Goal: Task Accomplishment & Management: Complete application form

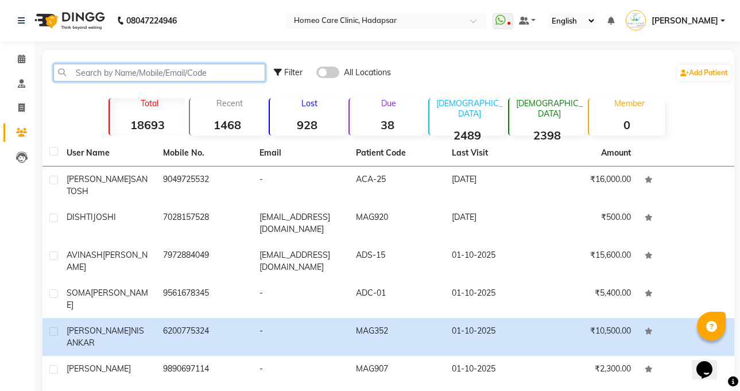
click at [186, 78] on input "text" at bounding box center [159, 73] width 212 height 18
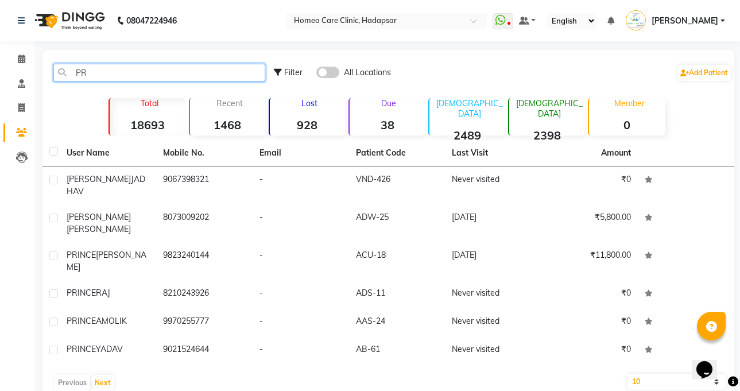
type input "P"
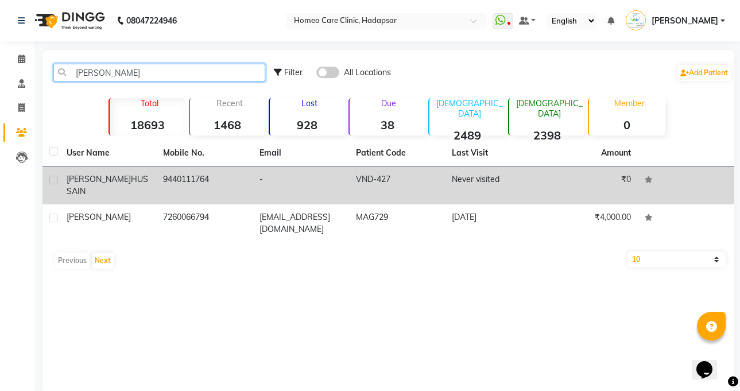
type input "[PERSON_NAME]"
click at [337, 181] on td "-" at bounding box center [301, 186] width 96 height 38
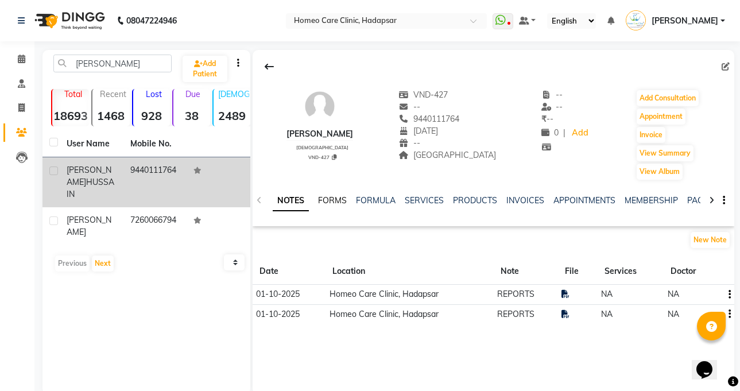
click at [335, 199] on link "FORMS" at bounding box center [332, 200] width 29 height 10
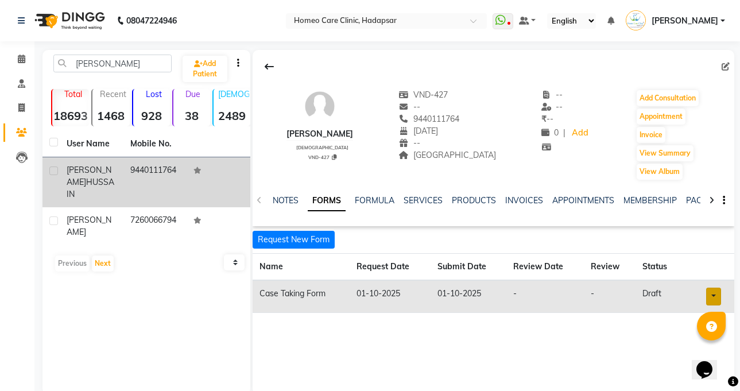
click at [712, 296] on link at bounding box center [713, 297] width 15 height 18
click at [675, 336] on link "Open in staff mode" at bounding box center [682, 339] width 109 height 18
click at [692, 92] on button "Add Consultation" at bounding box center [668, 98] width 62 height 16
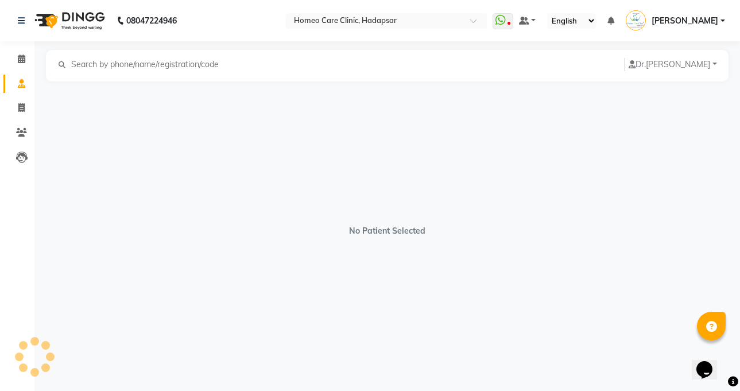
select select "[DEMOGRAPHIC_DATA]"
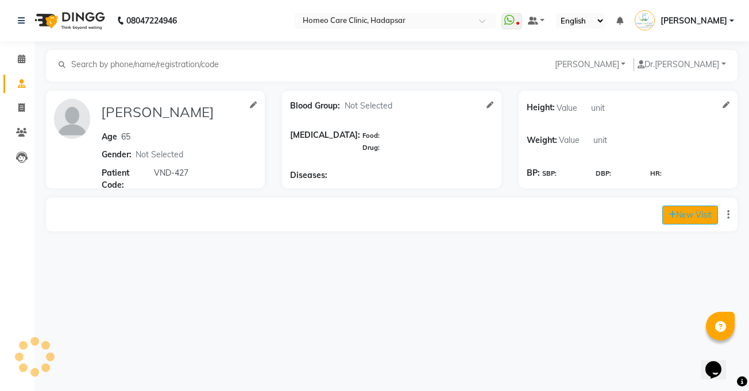
click at [688, 219] on button "New Visit" at bounding box center [690, 215] width 56 height 19
select select "870"
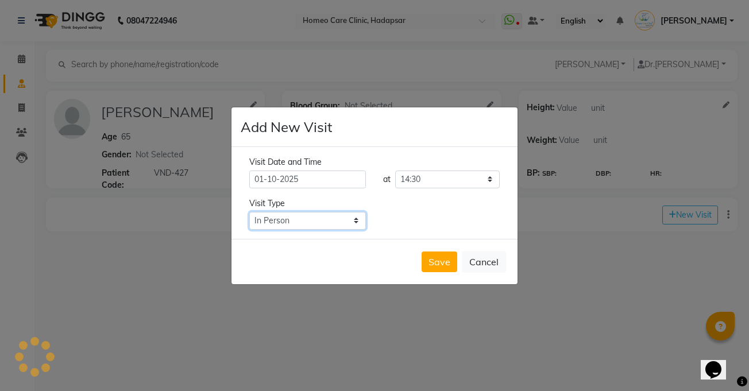
click at [333, 213] on select "Select Type In Person Video Phone Chat" at bounding box center [307, 221] width 117 height 18
select select "video"
click at [249, 212] on select "Select Type In Person Video Phone Chat" at bounding box center [307, 221] width 117 height 18
click at [441, 262] on button "Save" at bounding box center [440, 262] width 36 height 21
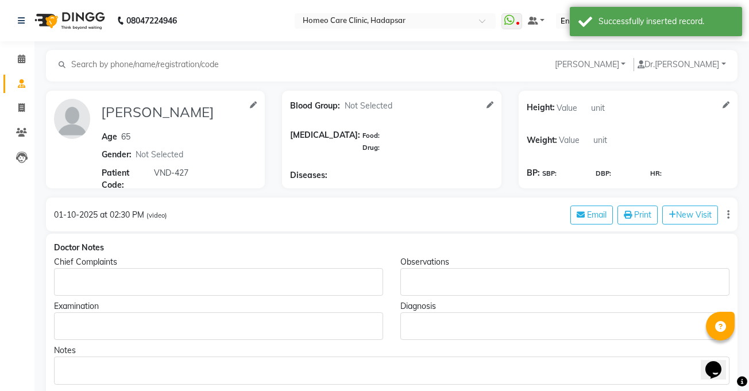
type input "[PERSON_NAME]"
type input "65"
select select "[DEMOGRAPHIC_DATA]"
type input "VND-427"
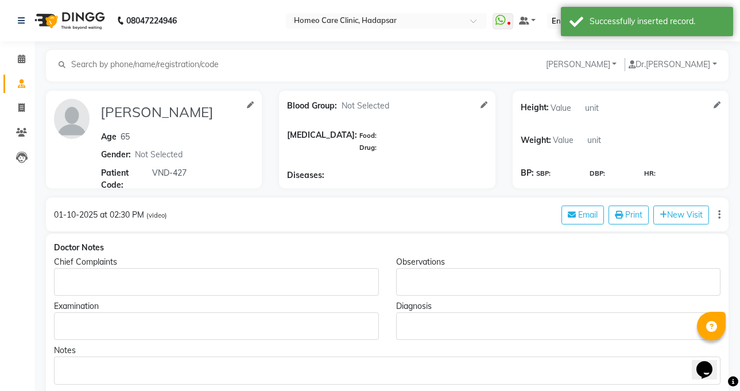
click at [318, 280] on p "Rich Text Editor, main" at bounding box center [216, 282] width 314 height 12
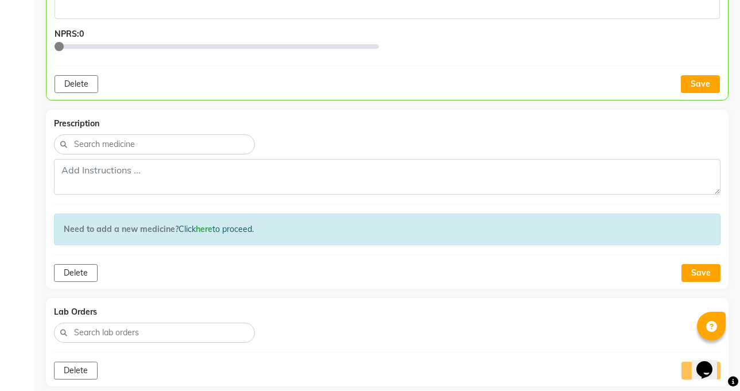
scroll to position [596, 0]
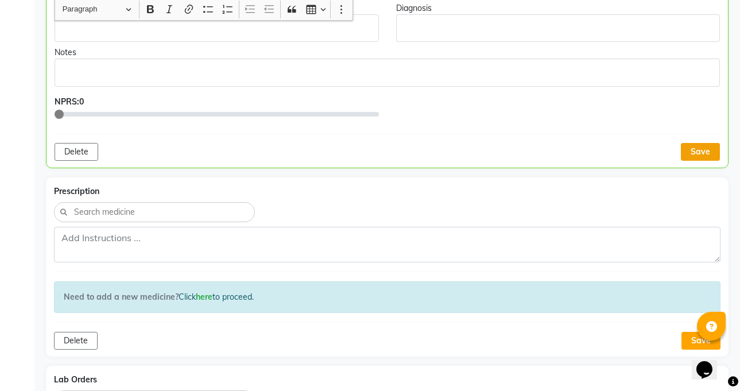
click at [685, 153] on button "Save" at bounding box center [700, 152] width 39 height 18
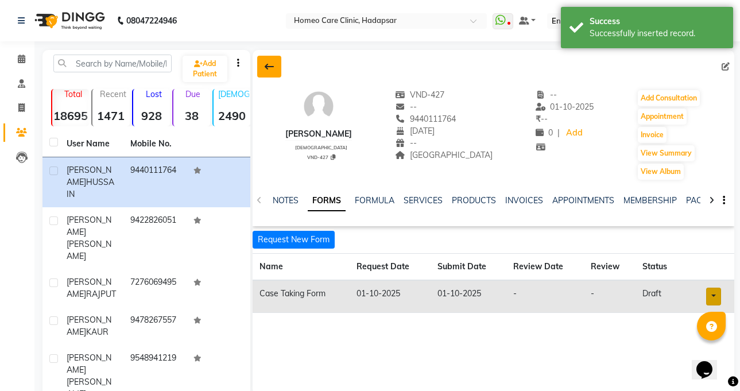
click at [276, 64] on button at bounding box center [269, 67] width 24 height 22
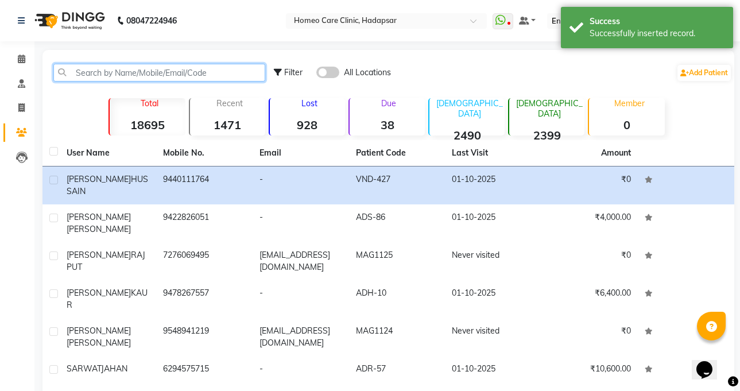
click at [155, 68] on input "text" at bounding box center [159, 73] width 212 height 18
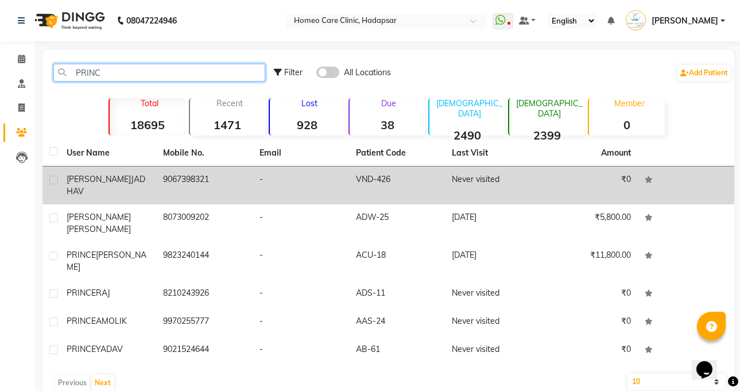
type input "PRINC"
click at [114, 181] on span "[PERSON_NAME]" at bounding box center [99, 179] width 64 height 10
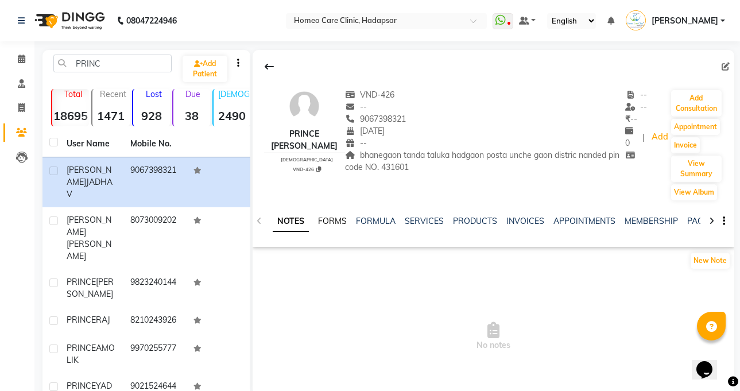
click at [343, 222] on link "FORMS" at bounding box center [332, 221] width 29 height 10
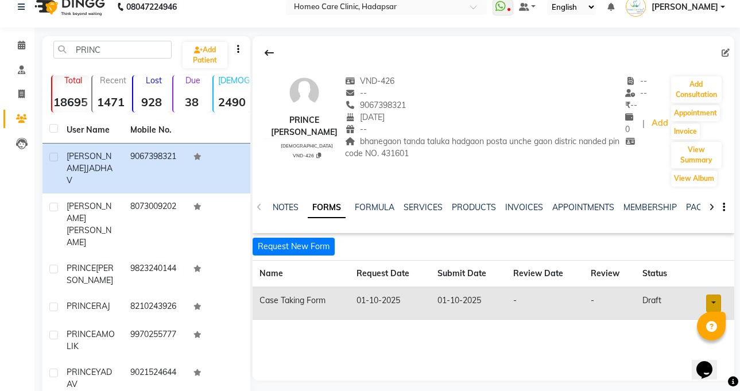
scroll to position [45, 0]
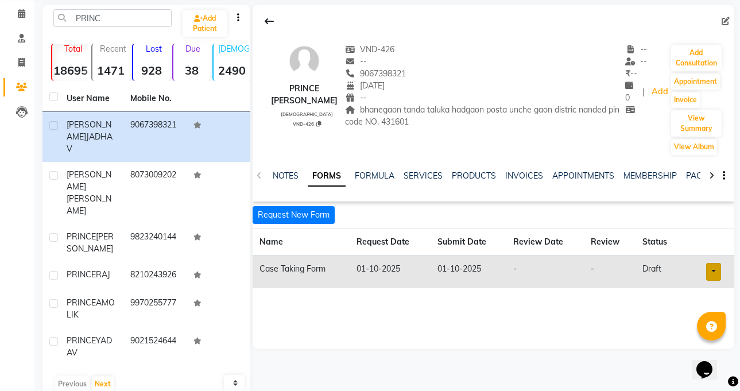
click at [718, 273] on link at bounding box center [713, 272] width 15 height 18
click at [674, 318] on link "Open in staff mode" at bounding box center [682, 315] width 109 height 18
click at [709, 57] on button "Add Consultation" at bounding box center [696, 58] width 51 height 26
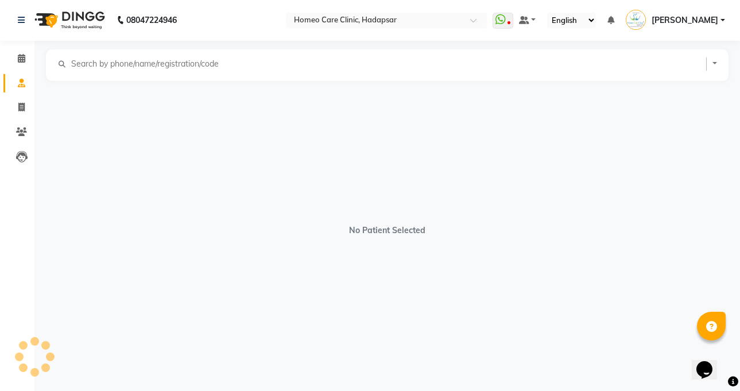
scroll to position [1, 0]
select select "[DEMOGRAPHIC_DATA]"
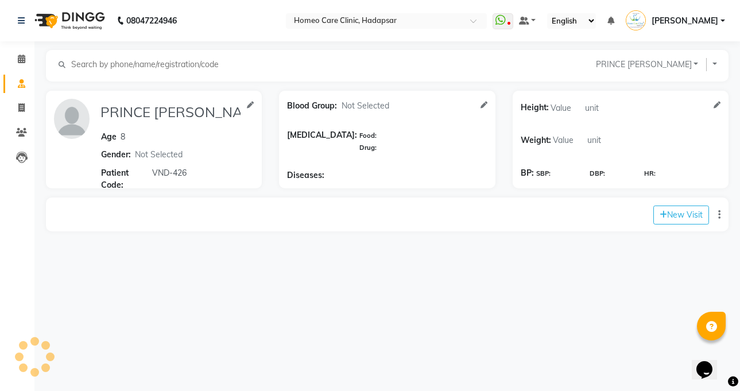
scroll to position [0, 0]
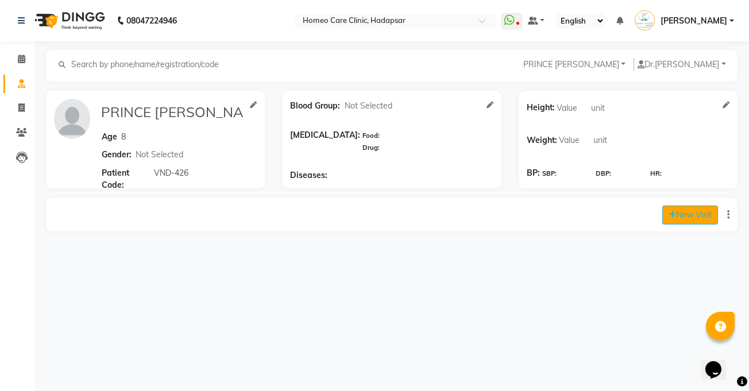
click at [696, 213] on button "New Visit" at bounding box center [690, 215] width 56 height 19
select select "870"
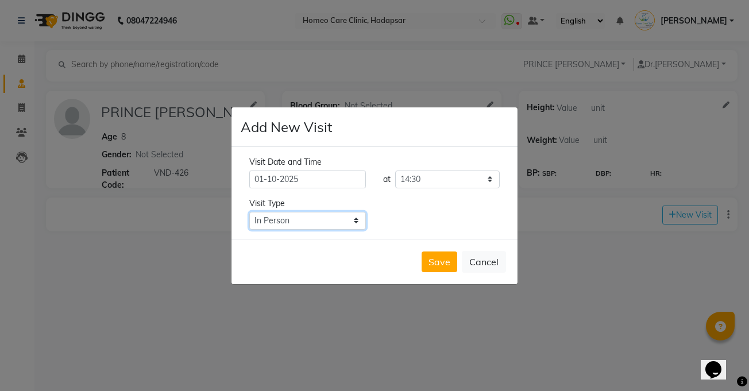
click at [319, 216] on select "Select Type In Person Video Phone Chat" at bounding box center [307, 221] width 117 height 18
select select "video"
click at [249, 212] on select "Select Type In Person Video Phone Chat" at bounding box center [307, 221] width 117 height 18
click at [434, 266] on button "Save" at bounding box center [440, 262] width 36 height 21
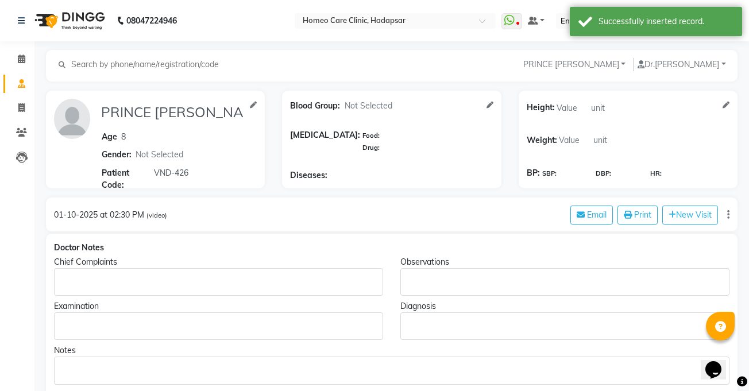
type input "PRINCE [PERSON_NAME]"
type input "8"
select select "[DEMOGRAPHIC_DATA]"
type input "VND-426"
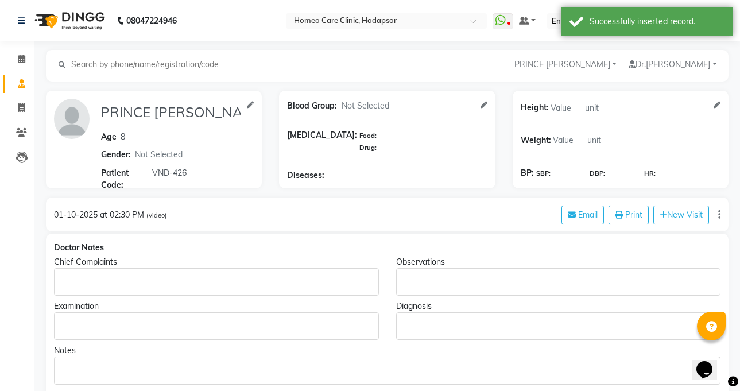
click at [273, 279] on p "Rich Text Editor, main" at bounding box center [216, 282] width 314 height 12
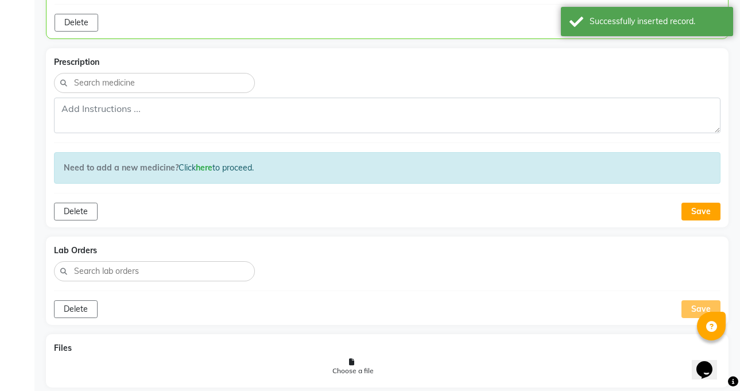
scroll to position [636, 0]
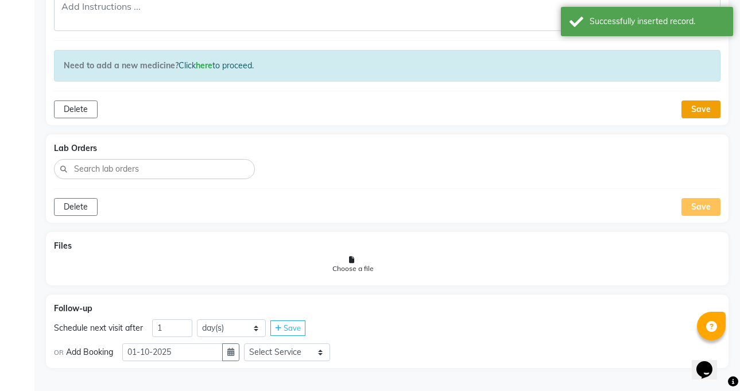
click at [702, 107] on button "Save" at bounding box center [701, 110] width 39 height 18
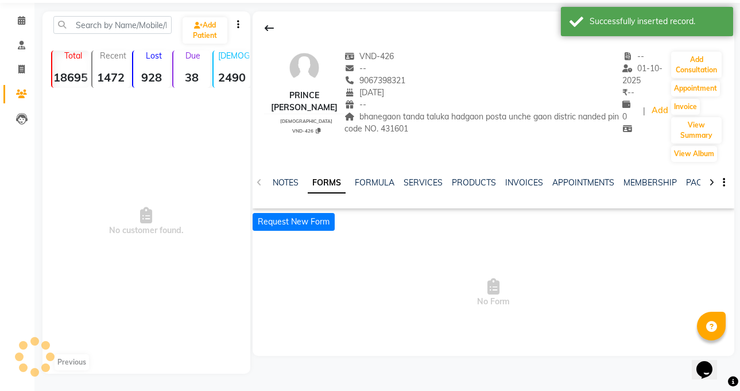
scroll to position [45, 0]
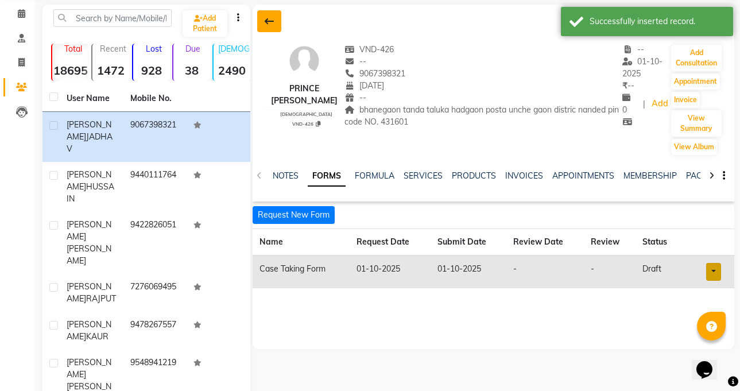
click at [272, 25] on icon at bounding box center [269, 21] width 9 height 9
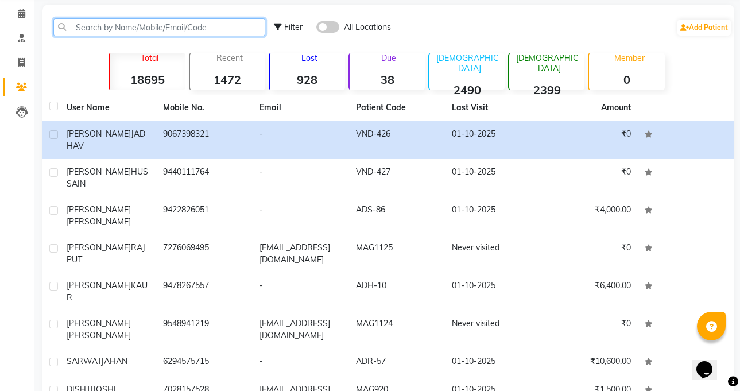
click at [180, 20] on input "text" at bounding box center [159, 27] width 212 height 18
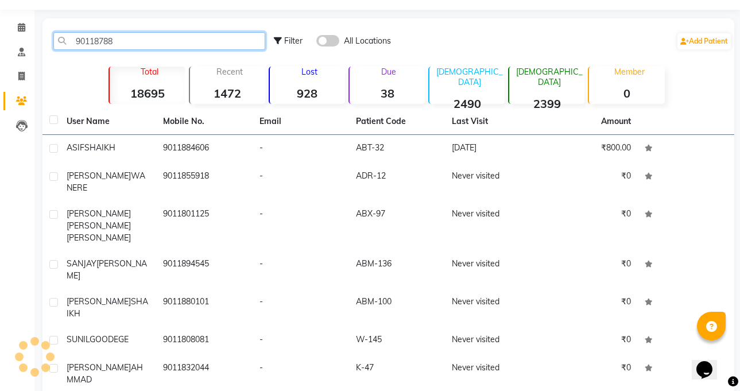
scroll to position [45, 0]
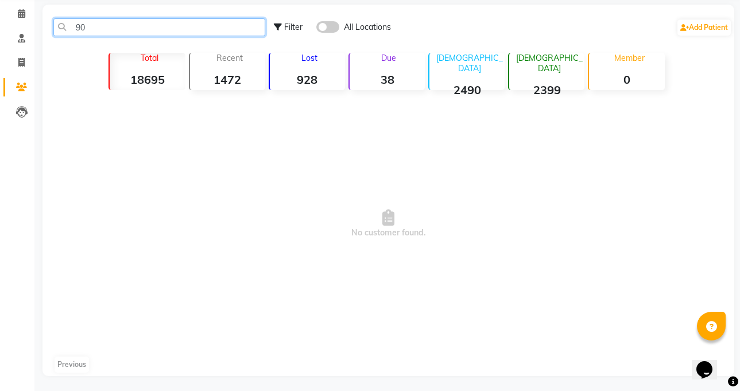
type input "9"
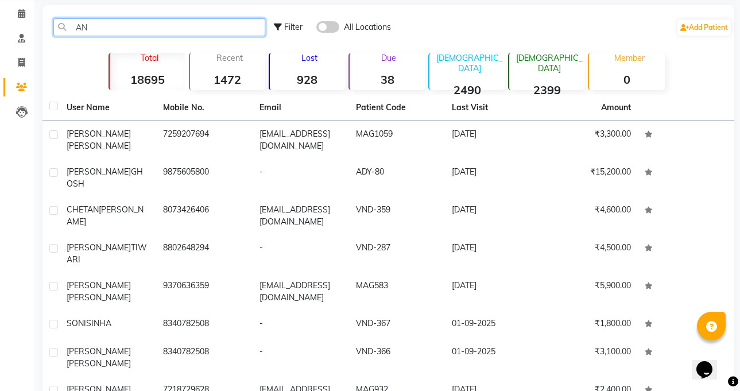
type input "A"
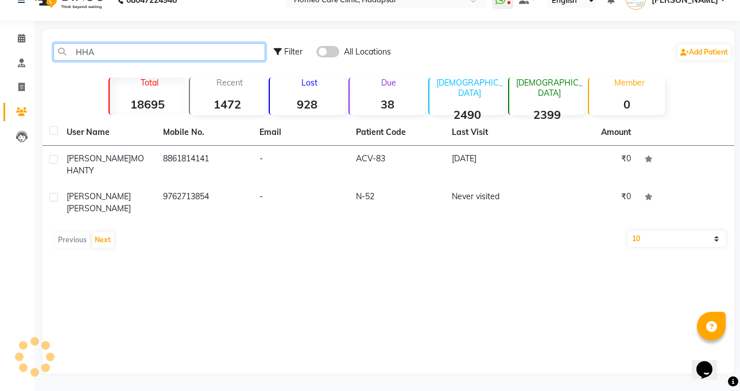
scroll to position [21, 0]
type input "H"
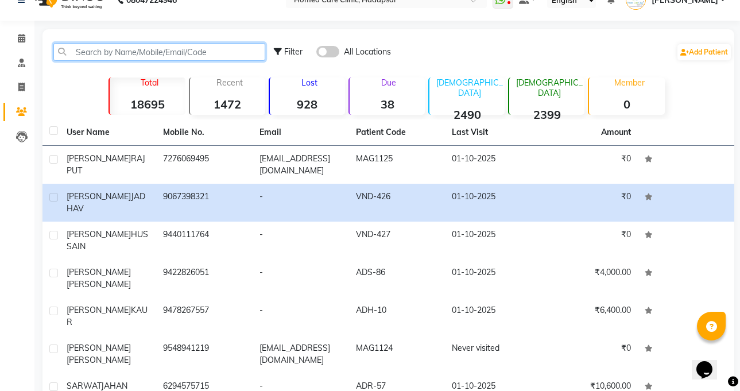
scroll to position [45, 0]
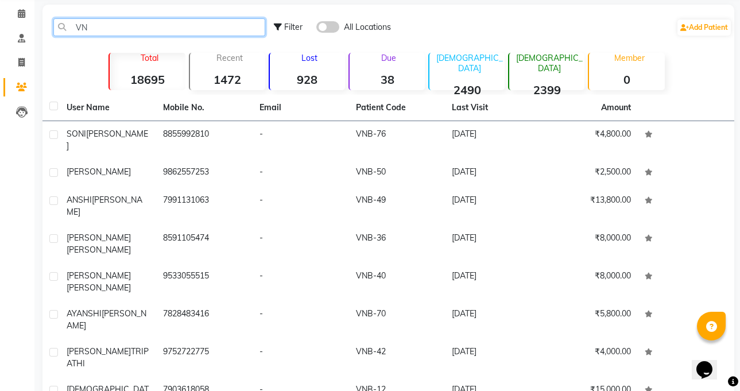
type input "V"
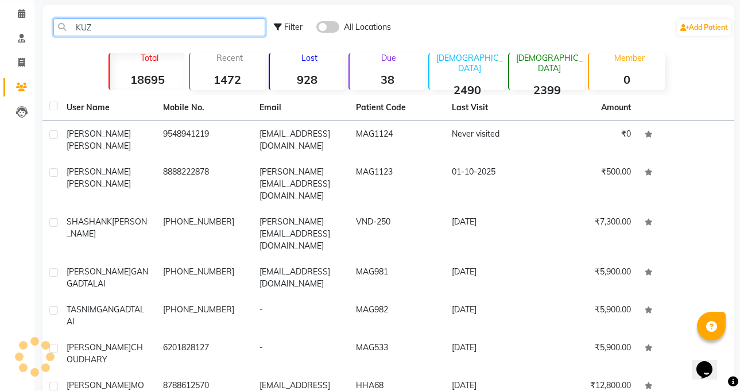
scroll to position [21, 0]
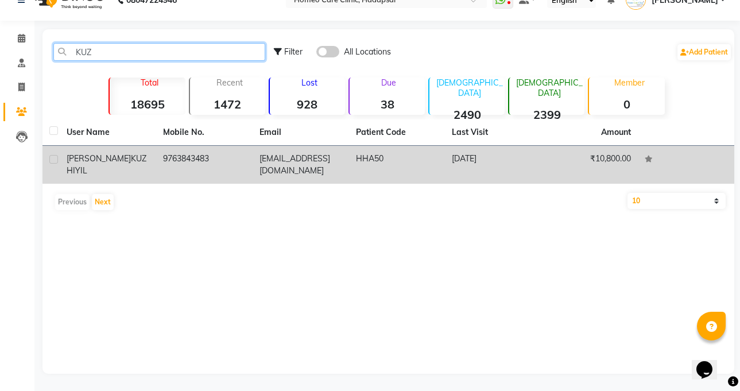
type input "KUZ"
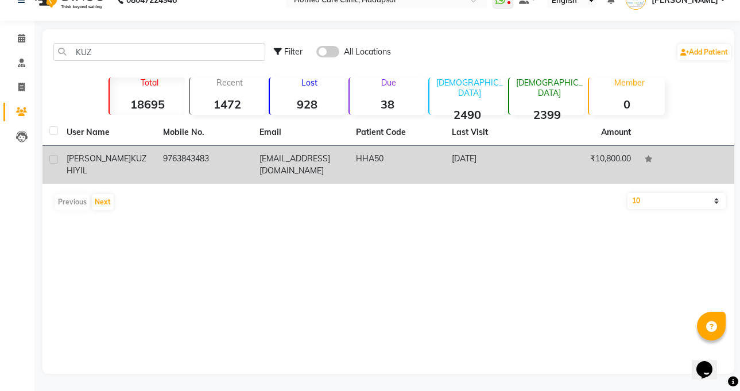
click at [100, 158] on span "KUZHIYIL" at bounding box center [107, 164] width 80 height 22
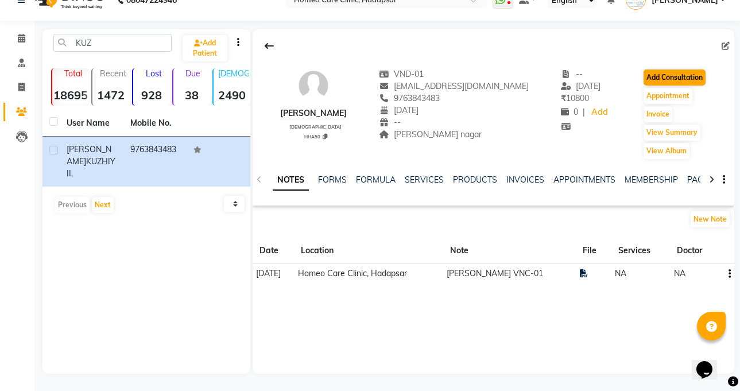
click at [700, 72] on button "Add Consultation" at bounding box center [675, 77] width 62 height 16
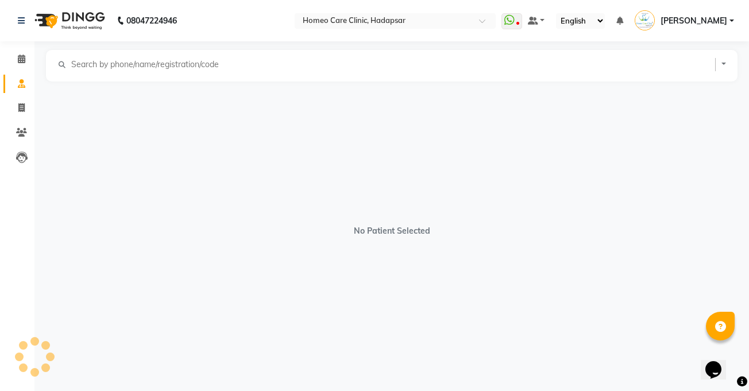
select select "[DEMOGRAPHIC_DATA]"
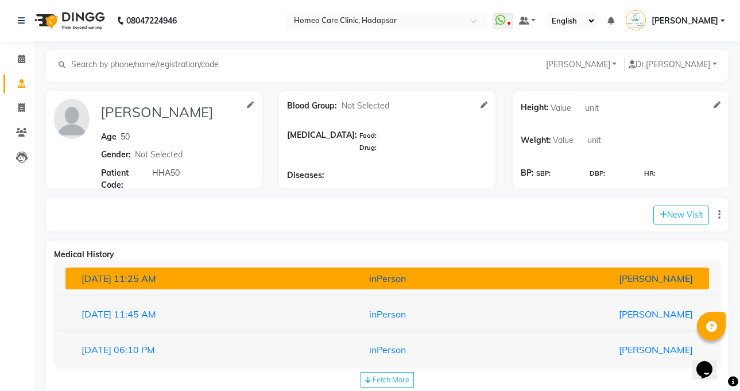
click at [292, 275] on div "inPerson" at bounding box center [388, 279] width 210 height 14
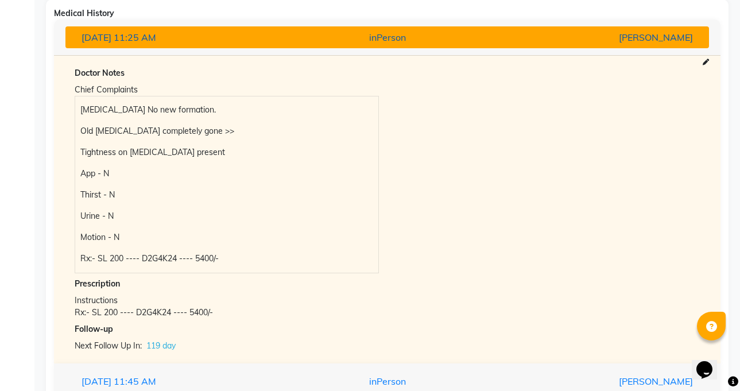
scroll to position [335, 0]
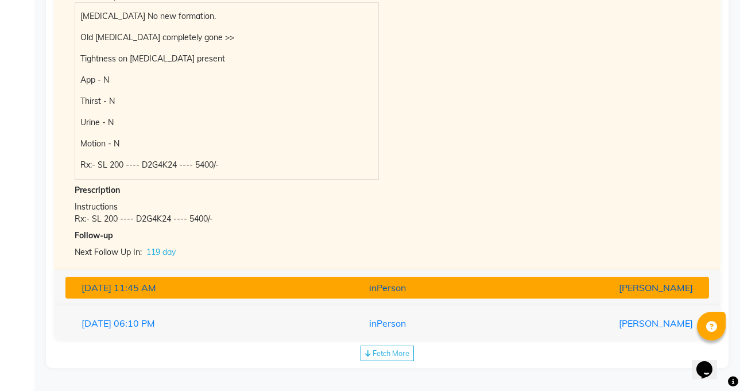
click at [288, 289] on div "inPerson" at bounding box center [388, 288] width 210 height 14
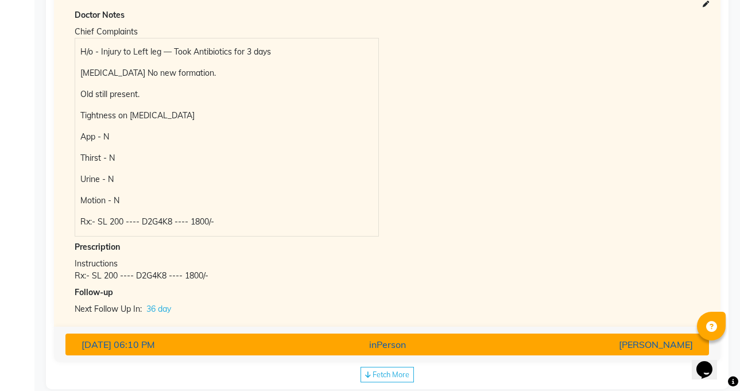
click at [273, 346] on div "[DATE] 06:10 PM" at bounding box center [178, 345] width 210 height 14
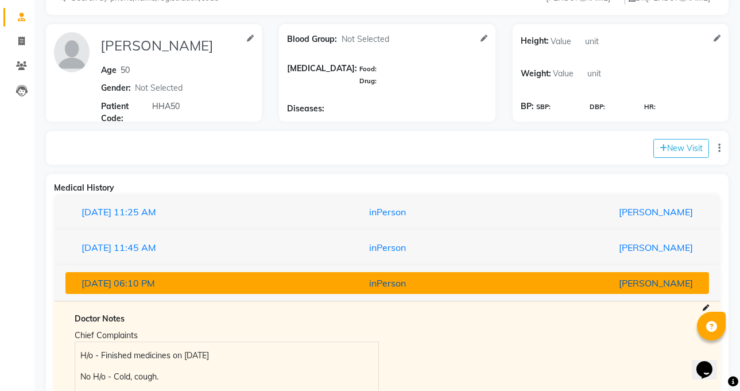
scroll to position [0, 0]
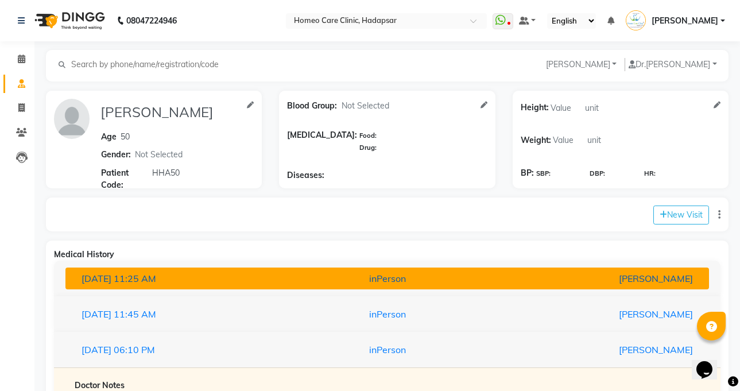
click at [294, 275] on div "inPerson" at bounding box center [388, 279] width 210 height 14
